Goal: Task Accomplishment & Management: Use online tool/utility

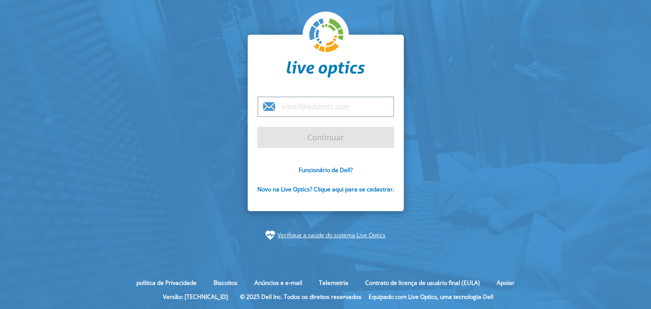
click at [294, 105] on input "email" at bounding box center [325, 106] width 137 height 21
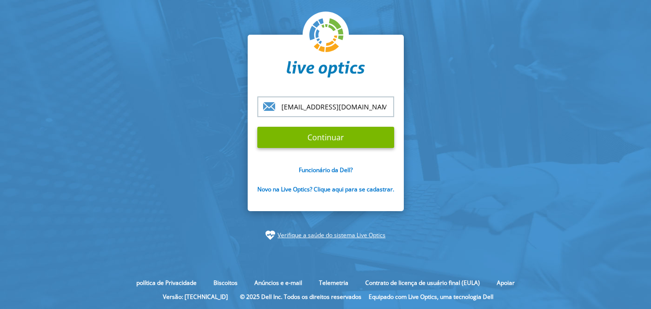
type input "[EMAIL_ADDRESS][DOMAIN_NAME]"
click at [257, 127] on input "Continuar" at bounding box center [325, 137] width 137 height 21
click at [337, 132] on input "Continuar" at bounding box center [325, 137] width 137 height 21
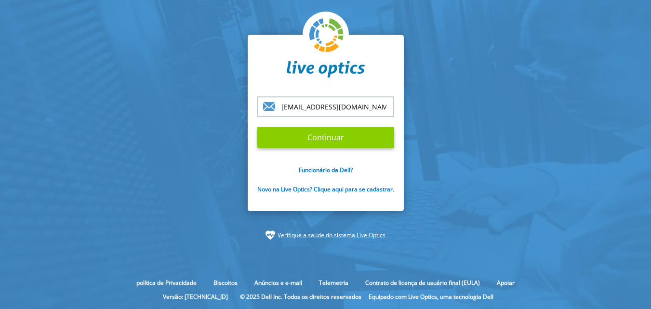
click at [337, 132] on input "Continuar" at bounding box center [325, 137] width 137 height 21
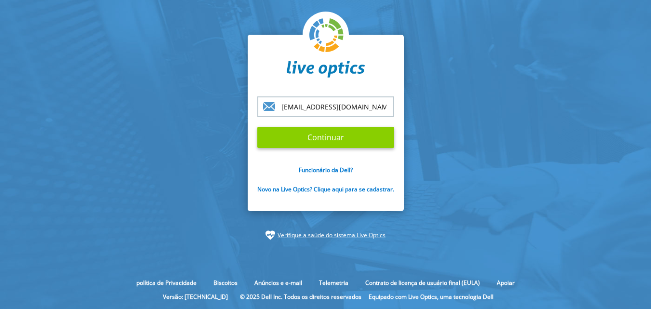
click at [337, 132] on input "Continuar" at bounding box center [325, 137] width 137 height 21
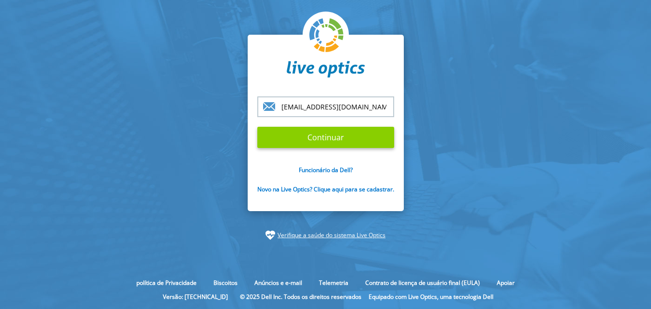
click at [337, 132] on input "Continuar" at bounding box center [325, 137] width 137 height 21
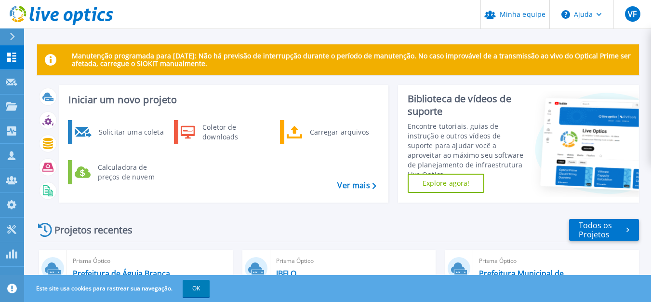
click at [156, 270] on font "Prefeitura de Águia Branca" at bounding box center [121, 273] width 97 height 11
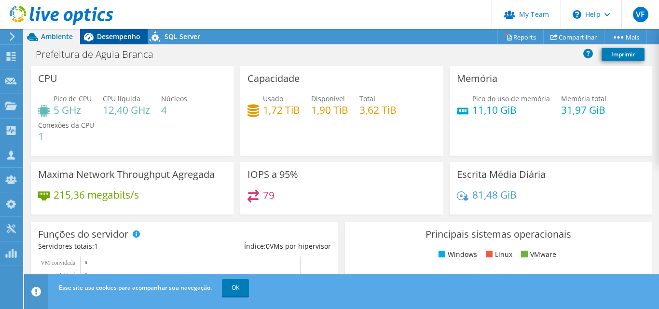
click at [118, 39] on span "Desempenho" at bounding box center [118, 36] width 43 height 9
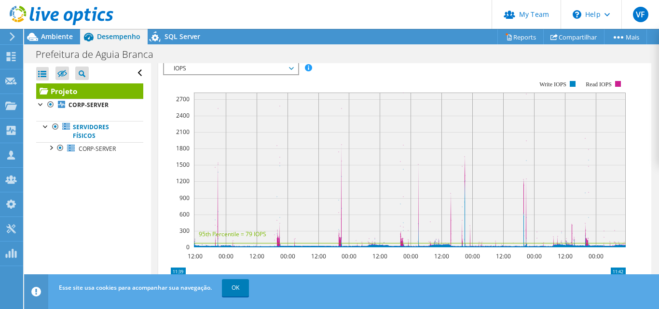
scroll to position [286, 0]
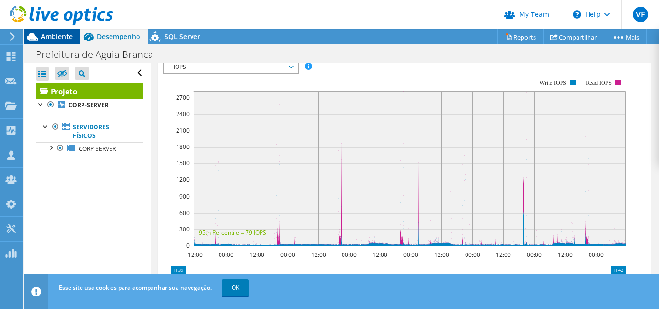
click at [48, 37] on span "Ambiente" at bounding box center [57, 36] width 32 height 9
